Goal: Obtain resource: Download file/media

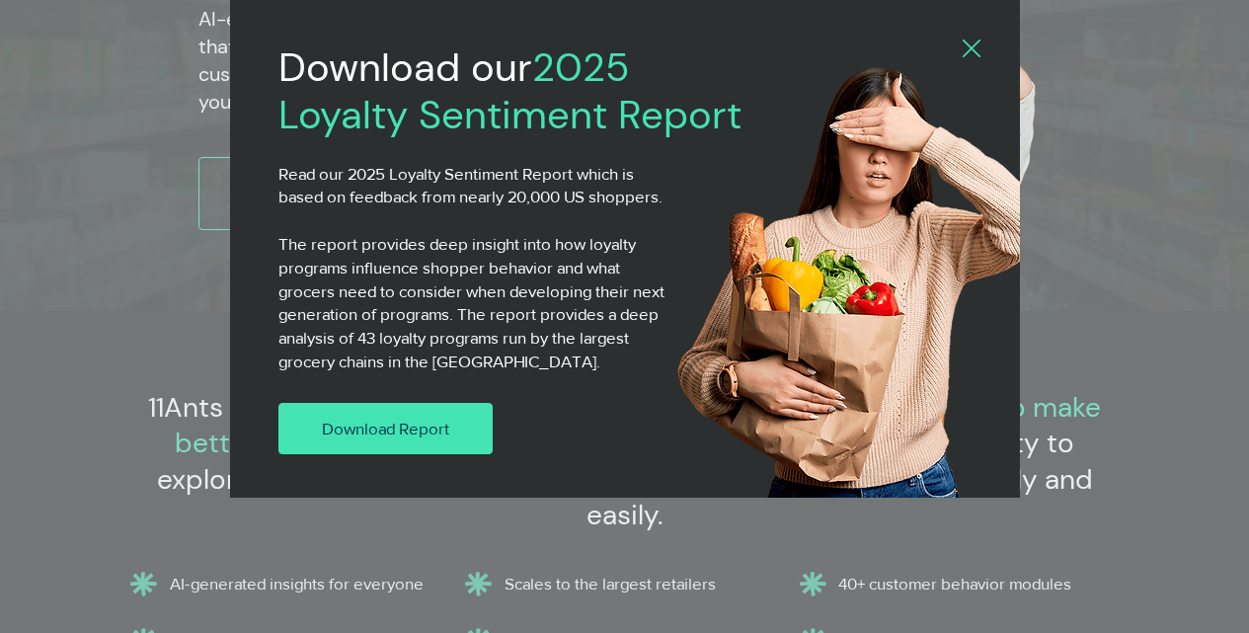
click at [321, 412] on link "Download Report" at bounding box center [385, 428] width 215 height 51
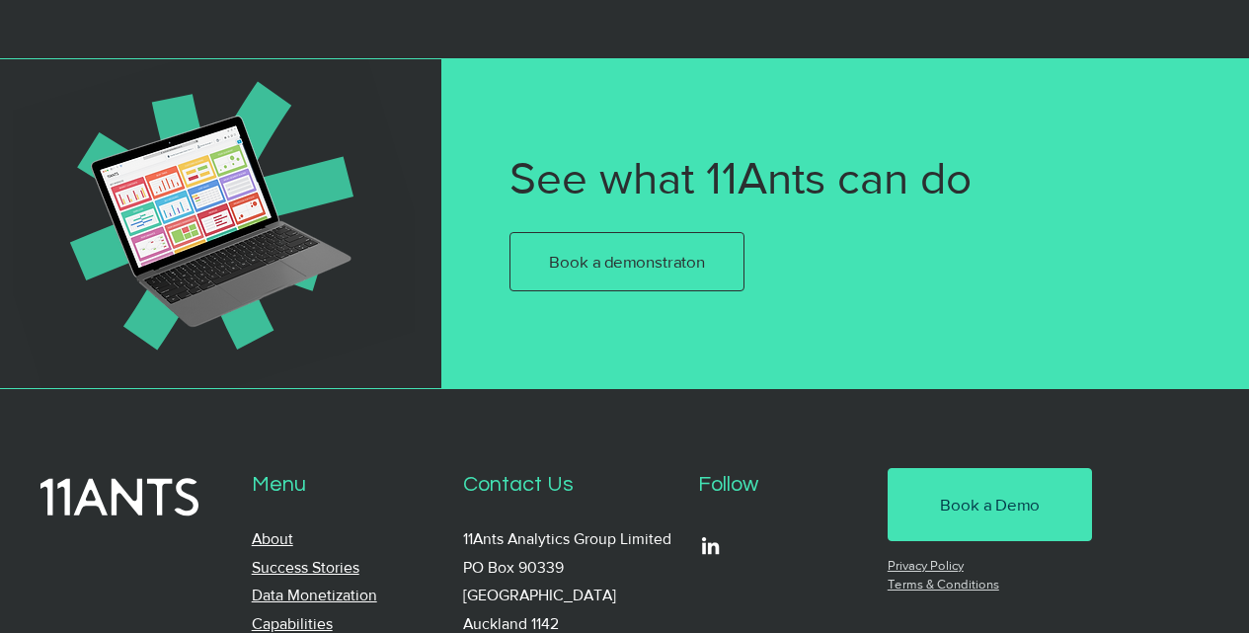
scroll to position [946, 0]
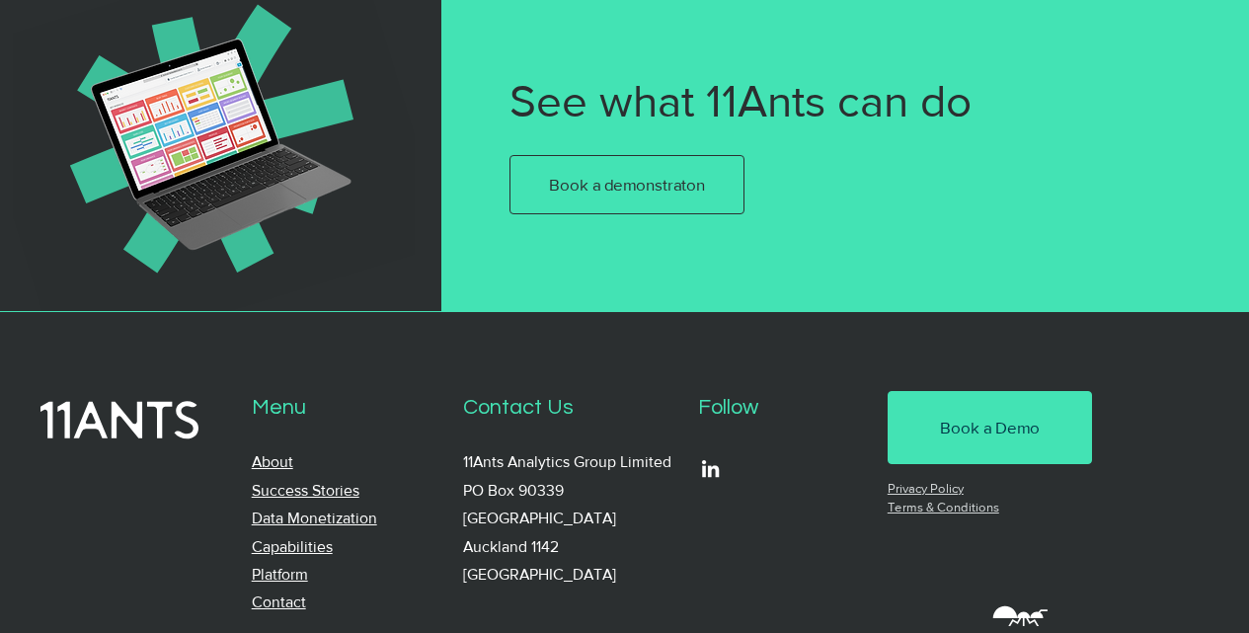
click at [260, 453] on link "About" at bounding box center [272, 461] width 41 height 17
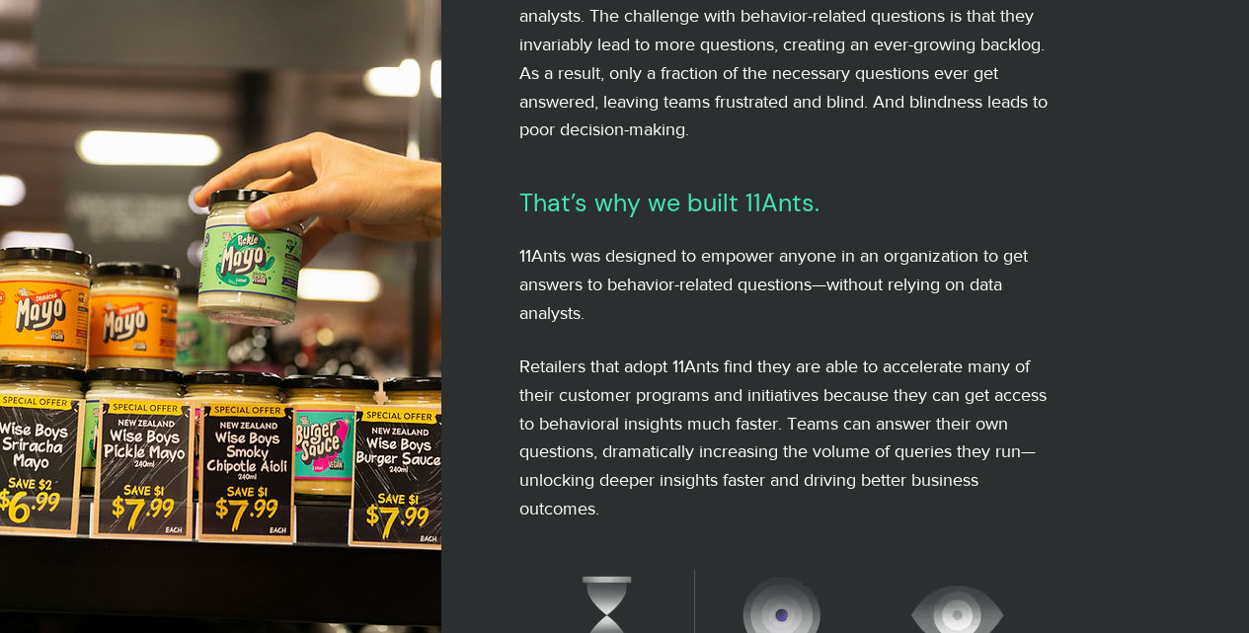
scroll to position [741, 0]
click at [469, 90] on div at bounding box center [777, 560] width 675 height 1950
click at [73, 50] on img at bounding box center [220, 316] width 441 height 633
click at [518, 44] on div at bounding box center [777, 560] width 675 height 1950
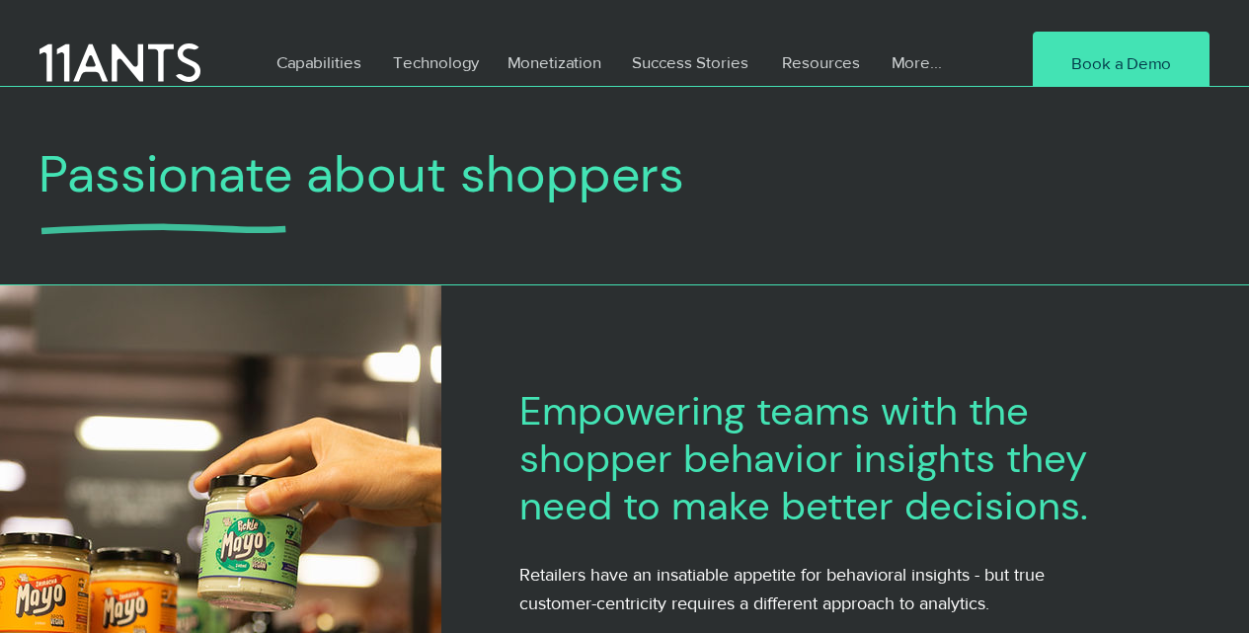
scroll to position [0, 0]
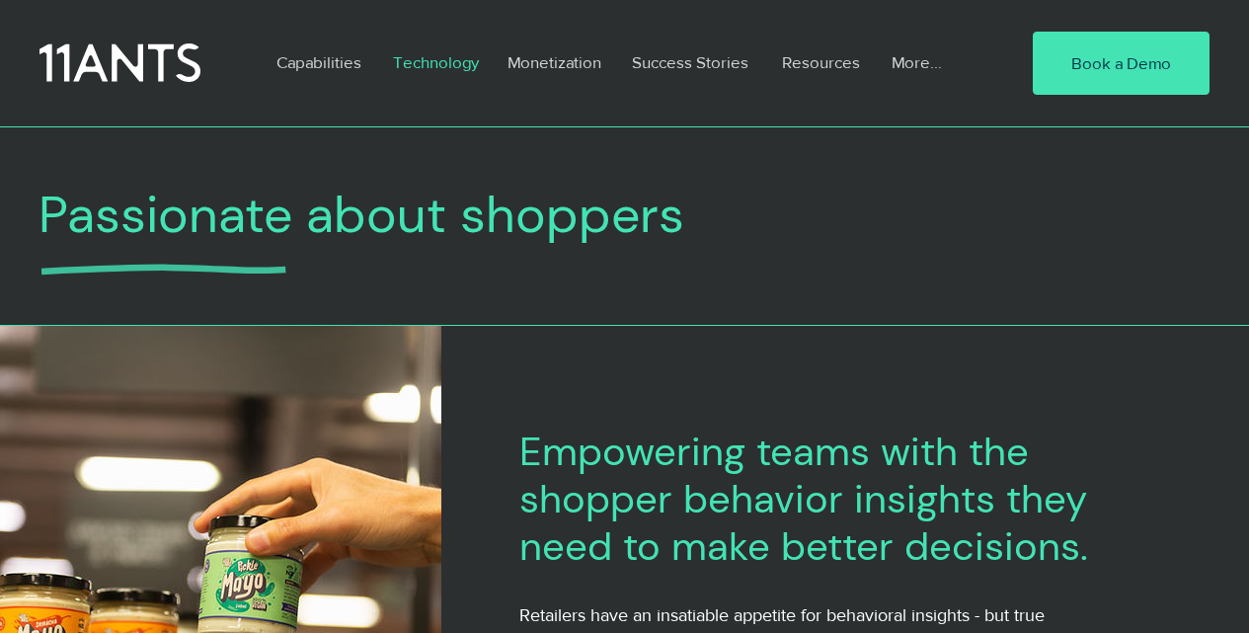
click at [401, 48] on p "Technology" at bounding box center [436, 61] width 106 height 45
